Goal: Task Accomplishment & Management: Use online tool/utility

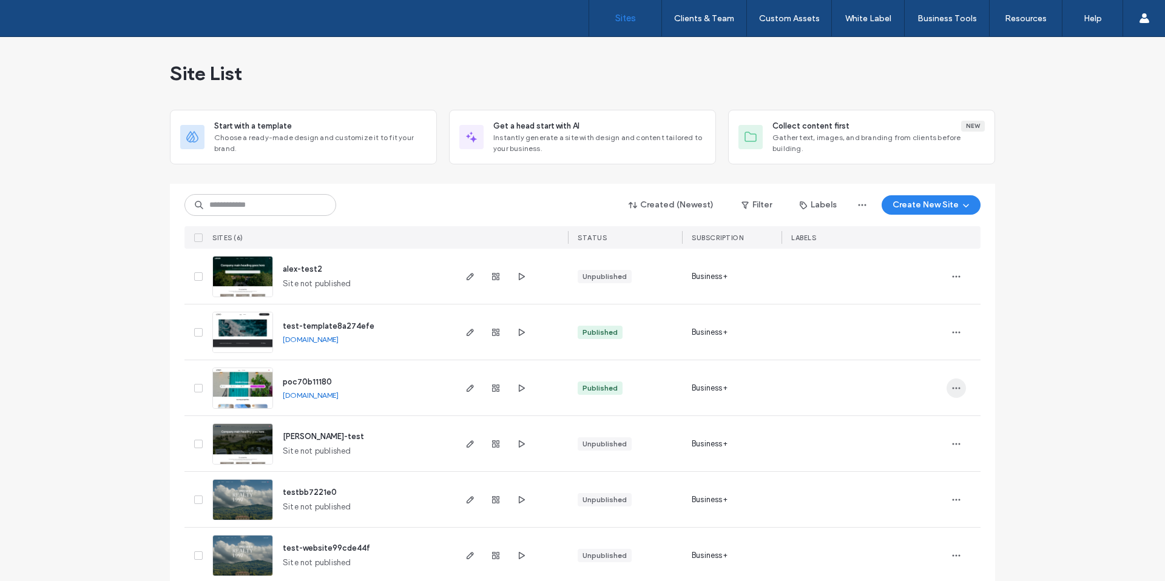
click at [946, 386] on span "button" at bounding box center [955, 388] width 19 height 19
click at [897, 421] on span "Duplicate Site" at bounding box center [903, 420] width 54 height 12
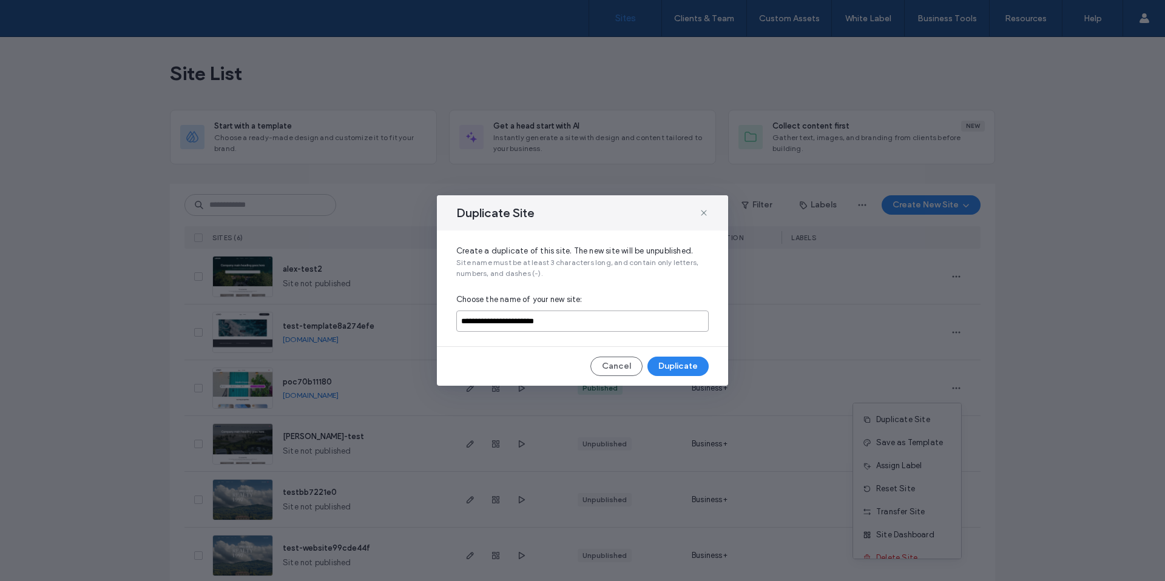
click at [595, 319] on input "**********" at bounding box center [582, 321] width 252 height 21
type input "**********"
click at [678, 364] on button "Duplicate" at bounding box center [677, 366] width 61 height 19
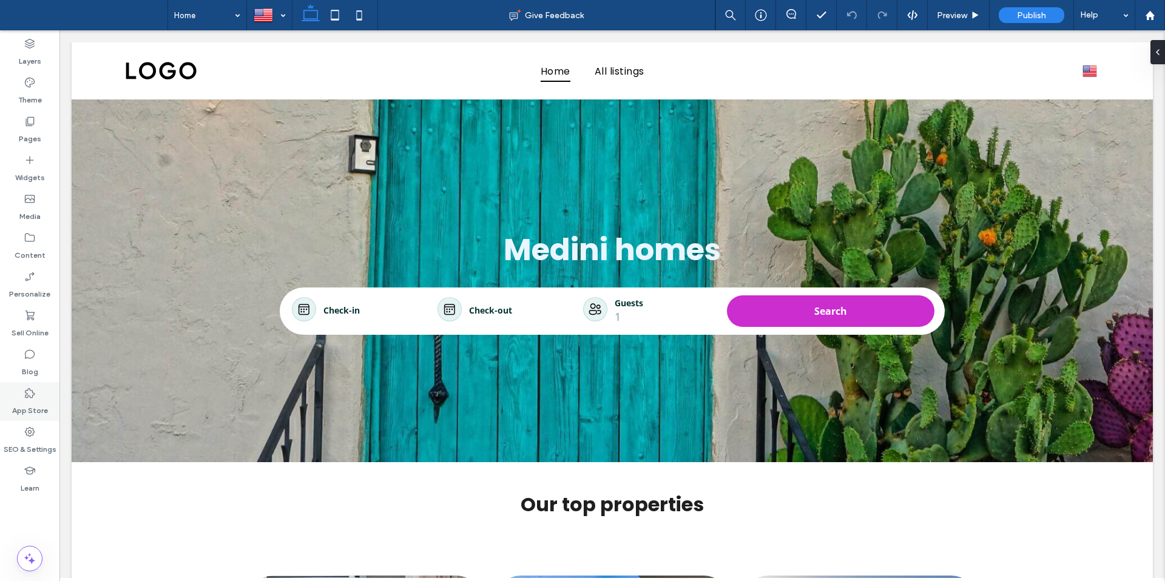
click at [26, 417] on div "App Store" at bounding box center [29, 401] width 59 height 39
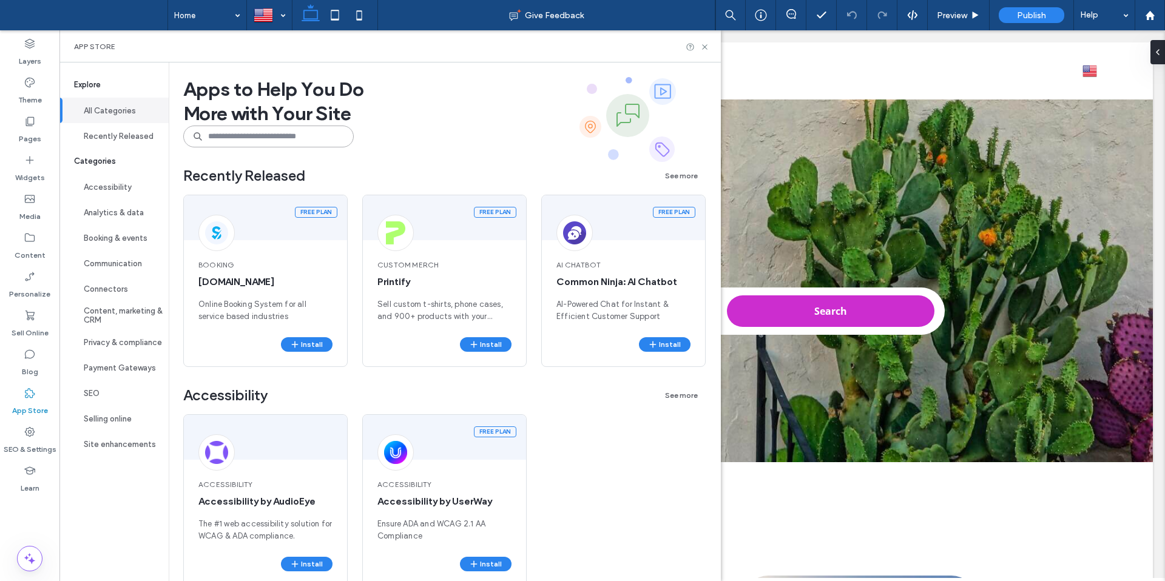
click at [284, 141] on input at bounding box center [268, 137] width 170 height 22
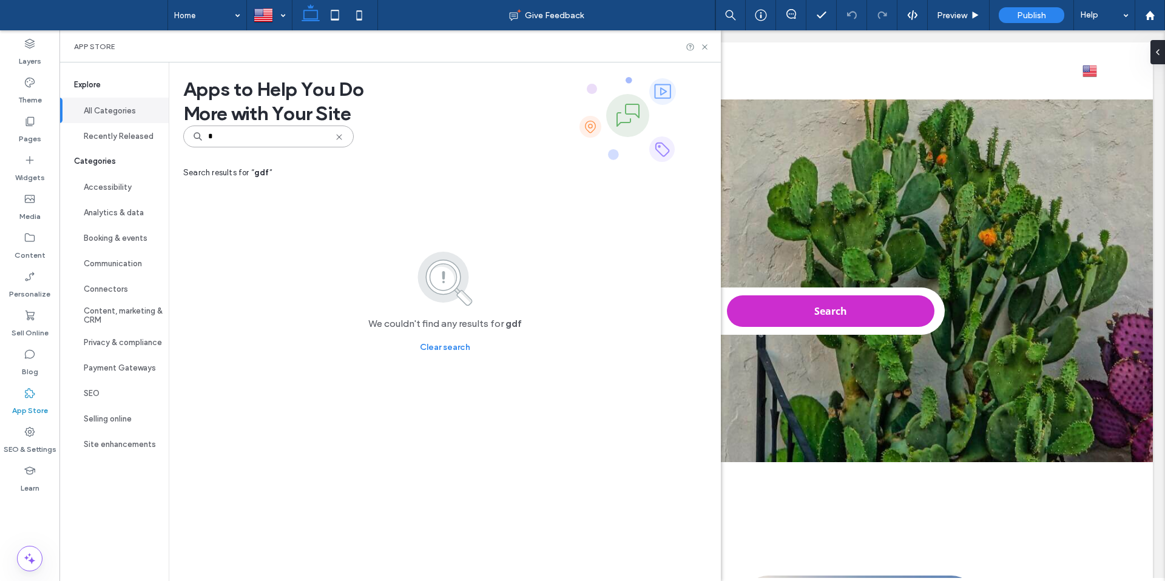
type input "*"
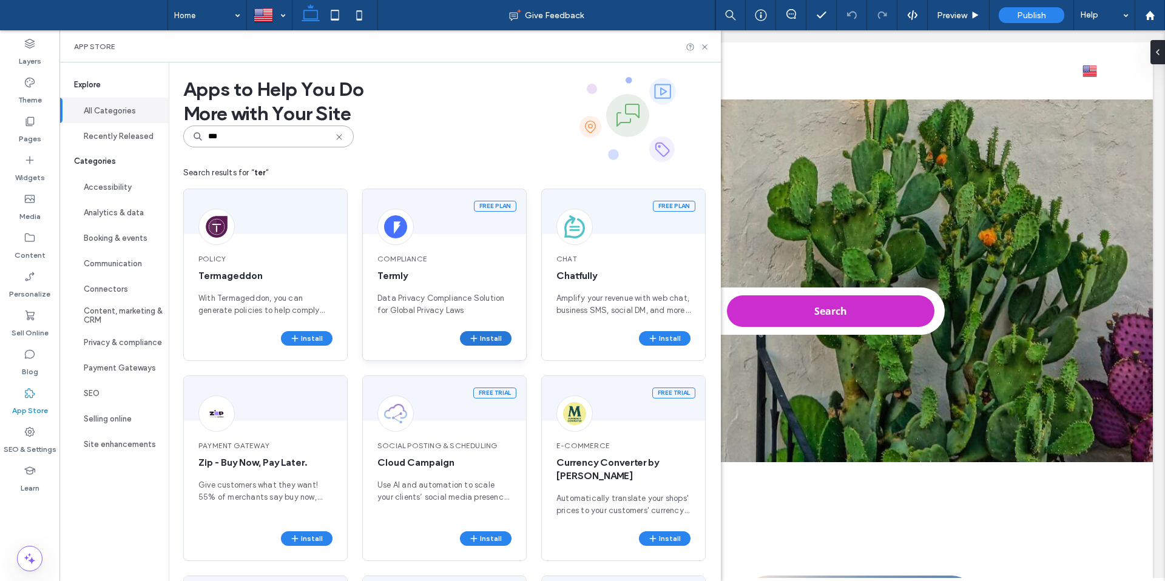
type input "***"
click at [504, 342] on button "Install" at bounding box center [486, 338] width 52 height 15
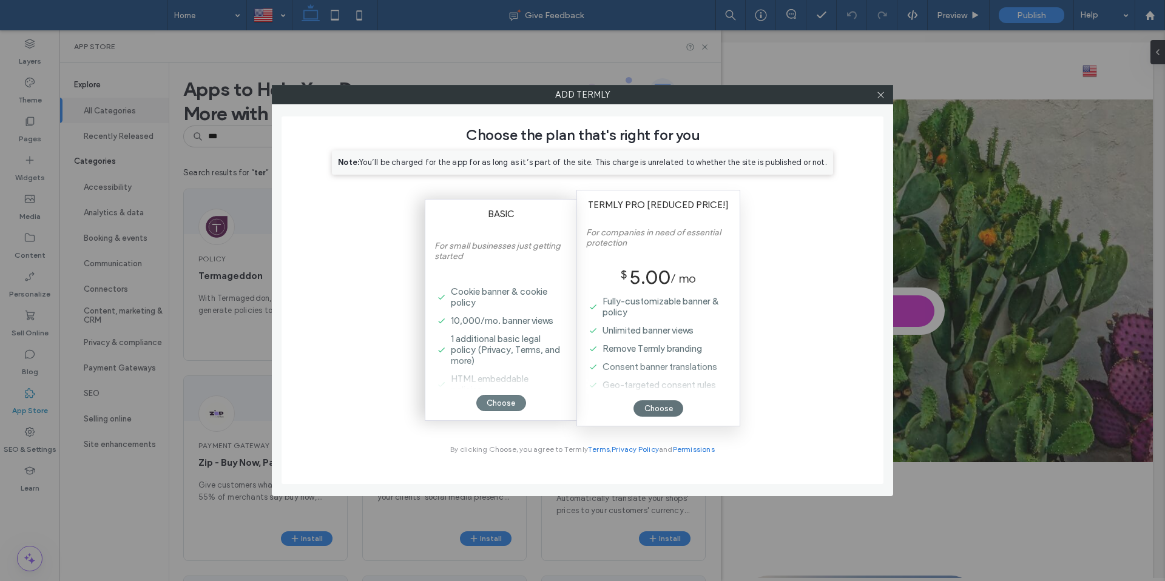
click at [513, 403] on div "Choose" at bounding box center [501, 403] width 50 height 16
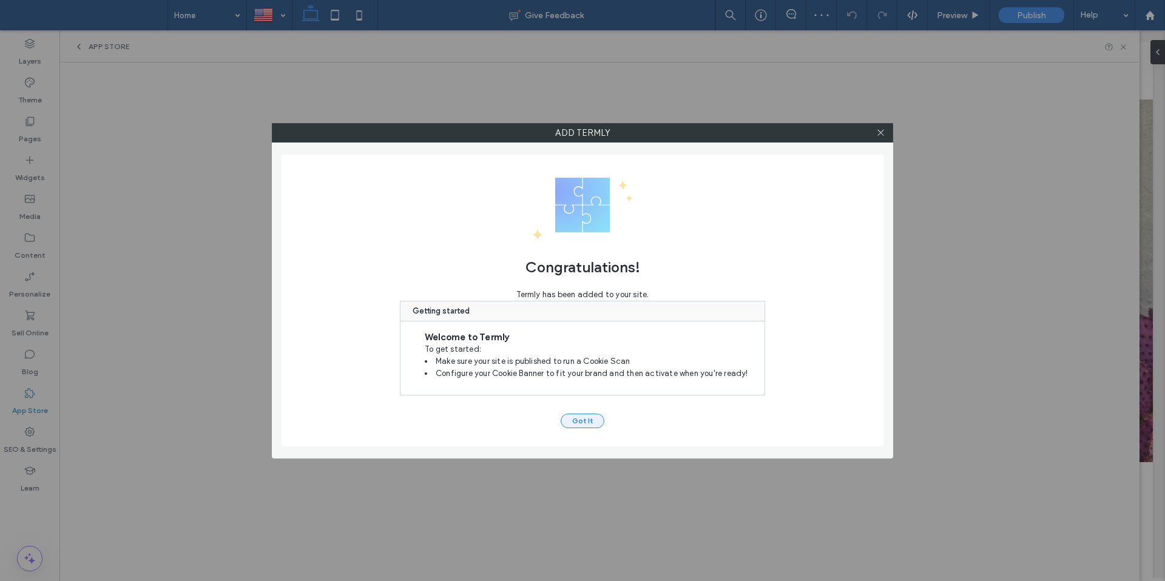
click at [564, 425] on button "Got It" at bounding box center [583, 421] width 44 height 15
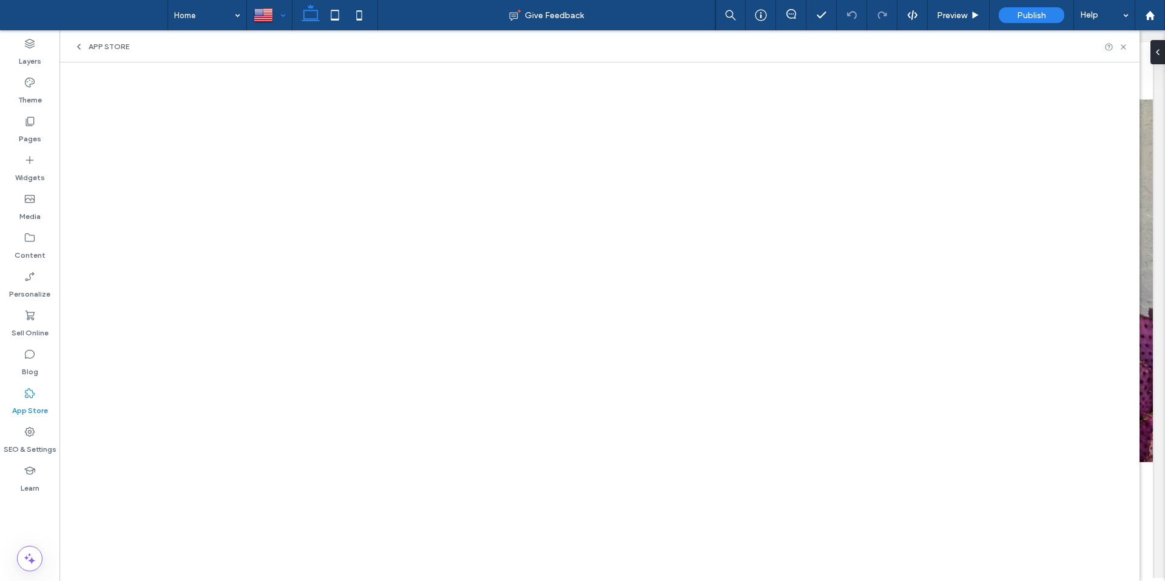
click at [269, 22] on div at bounding box center [270, 15] width 44 height 29
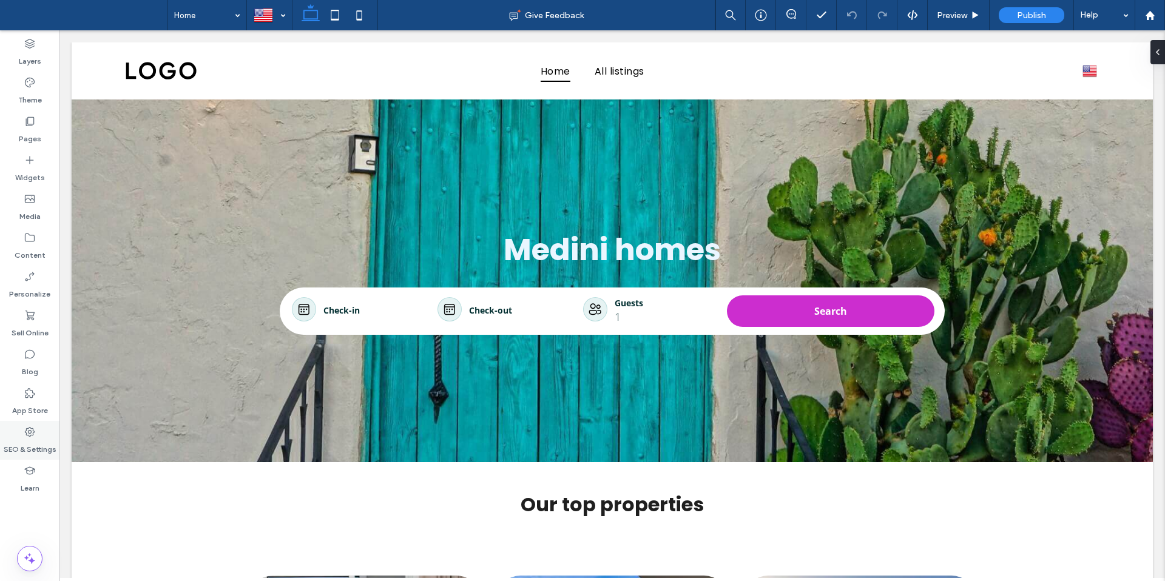
click at [32, 428] on use at bounding box center [30, 432] width 10 height 10
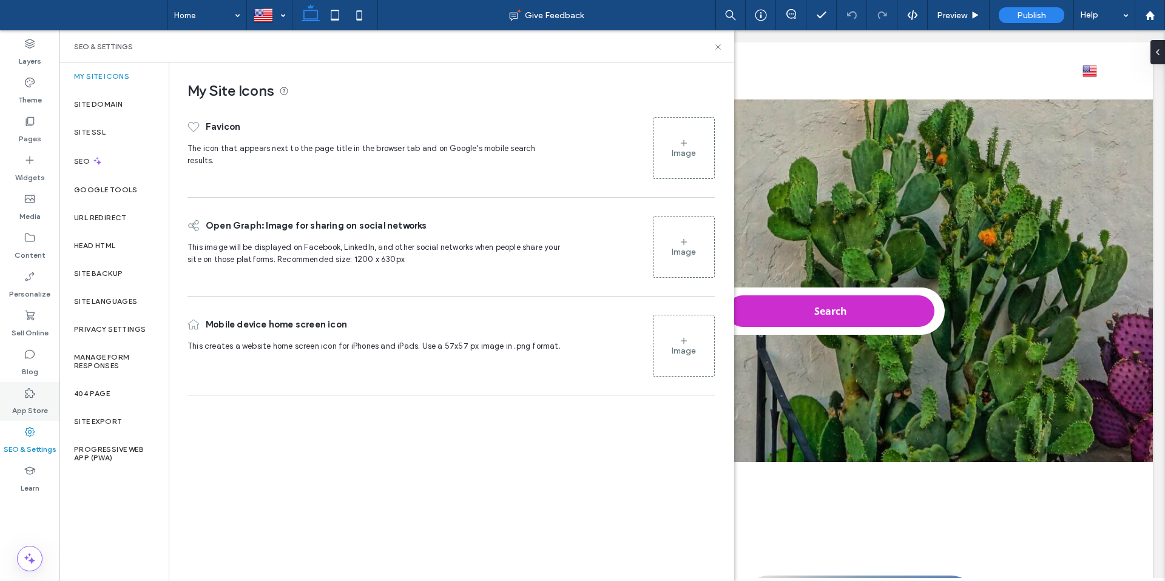
click at [34, 392] on icon at bounding box center [30, 393] width 12 height 12
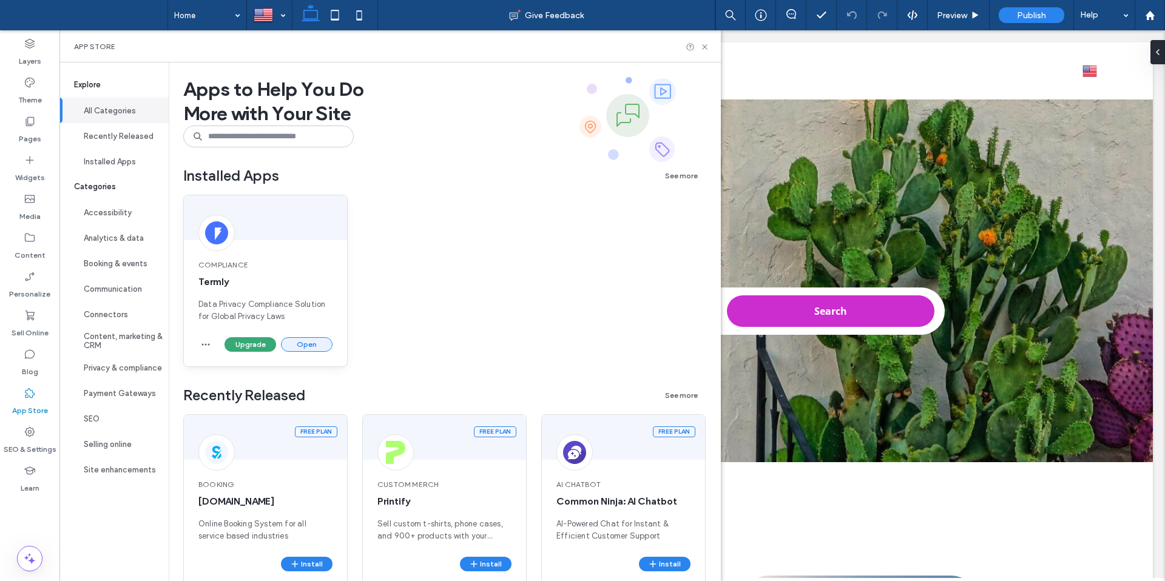
click at [308, 343] on button "Open" at bounding box center [307, 344] width 52 height 15
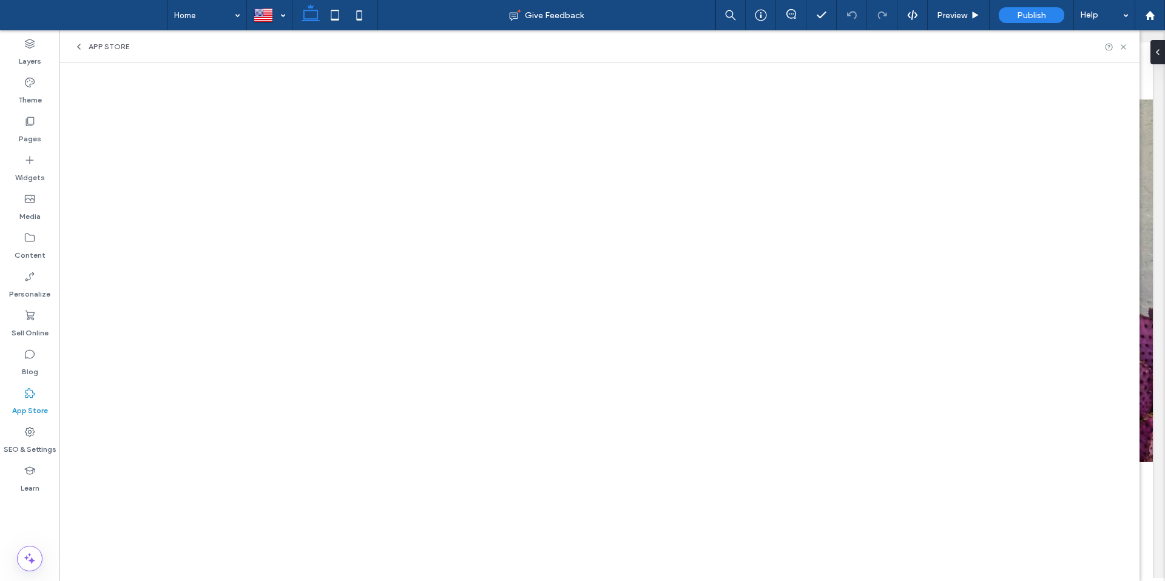
click at [101, 55] on div "App Store" at bounding box center [599, 46] width 1080 height 32
click at [107, 42] on span "App Store" at bounding box center [109, 47] width 41 height 10
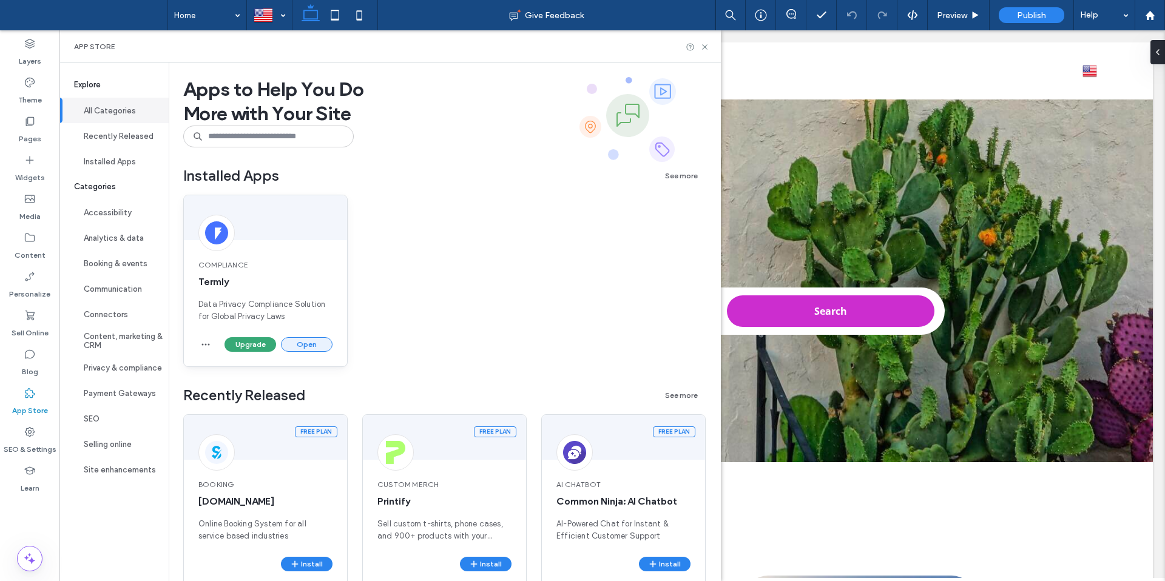
click at [305, 343] on button "Open" at bounding box center [307, 344] width 52 height 15
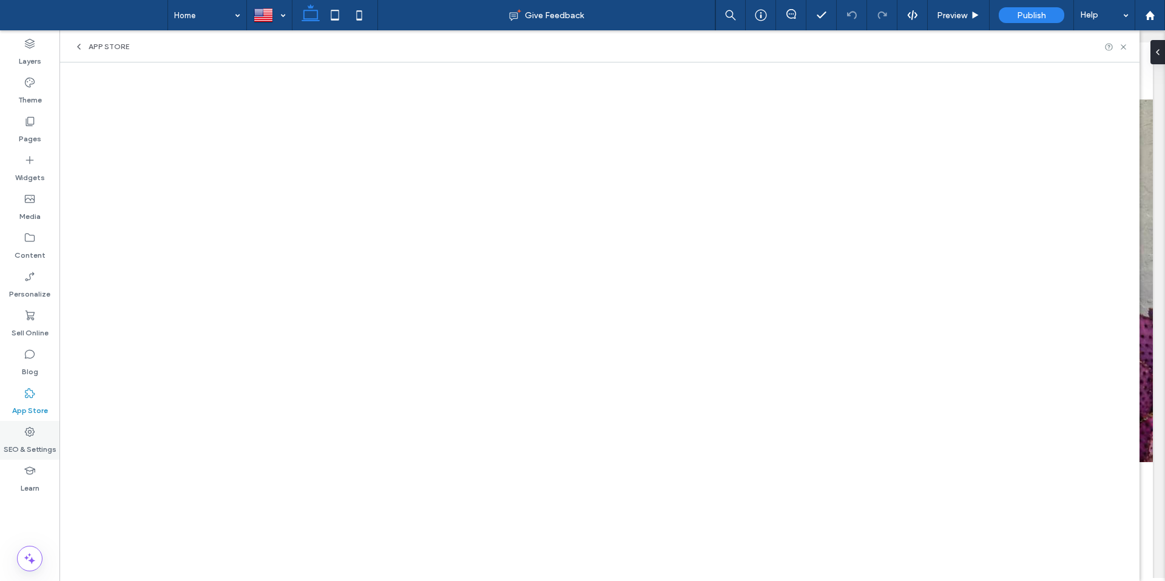
click at [29, 439] on label "SEO & Settings" at bounding box center [30, 446] width 53 height 17
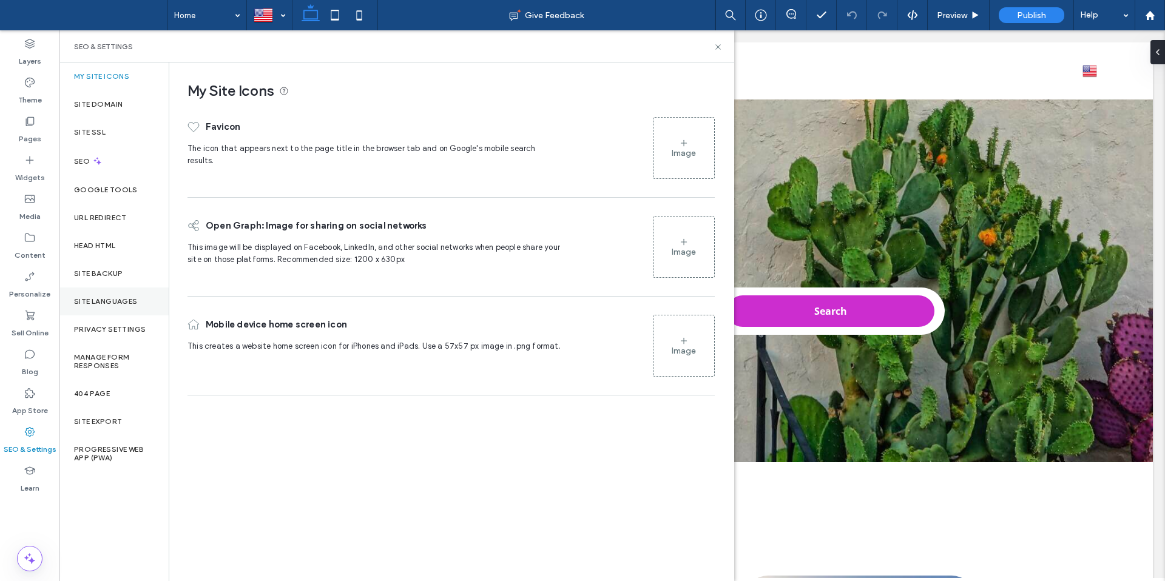
click at [117, 294] on div "Site Languages" at bounding box center [113, 302] width 109 height 28
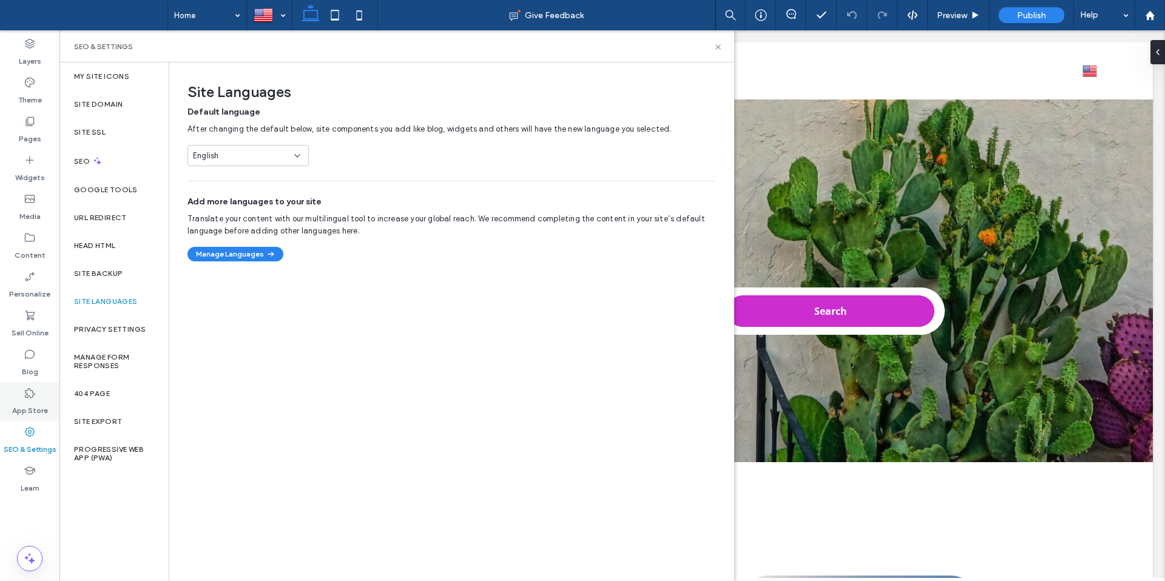
click at [34, 397] on icon at bounding box center [30, 393] width 12 height 12
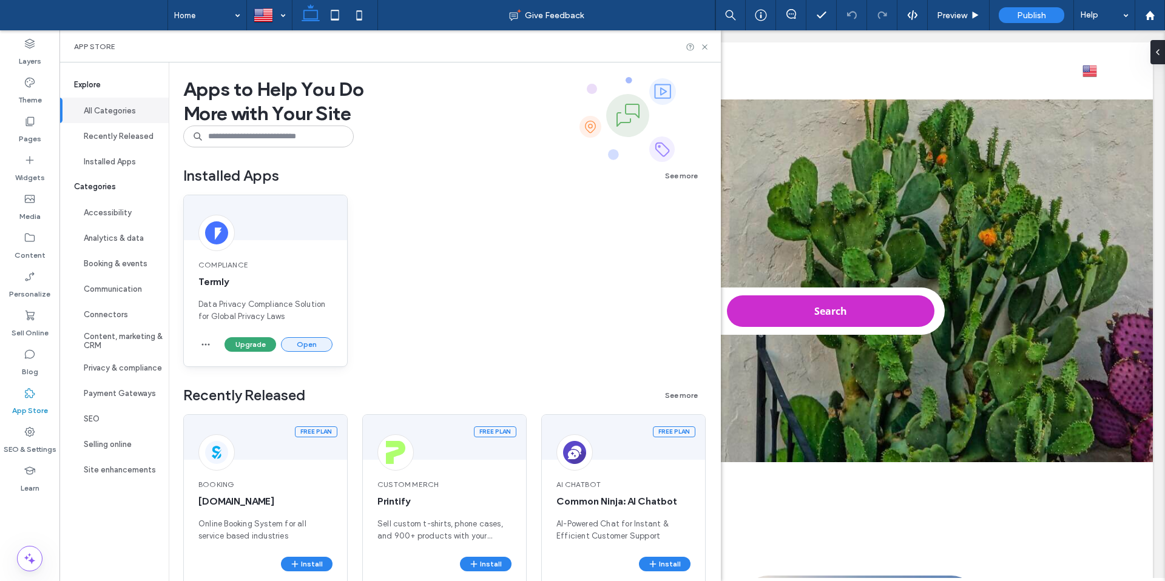
click at [312, 347] on button "Open" at bounding box center [307, 344] width 52 height 15
